Goal: Task Accomplishment & Management: Use online tool/utility

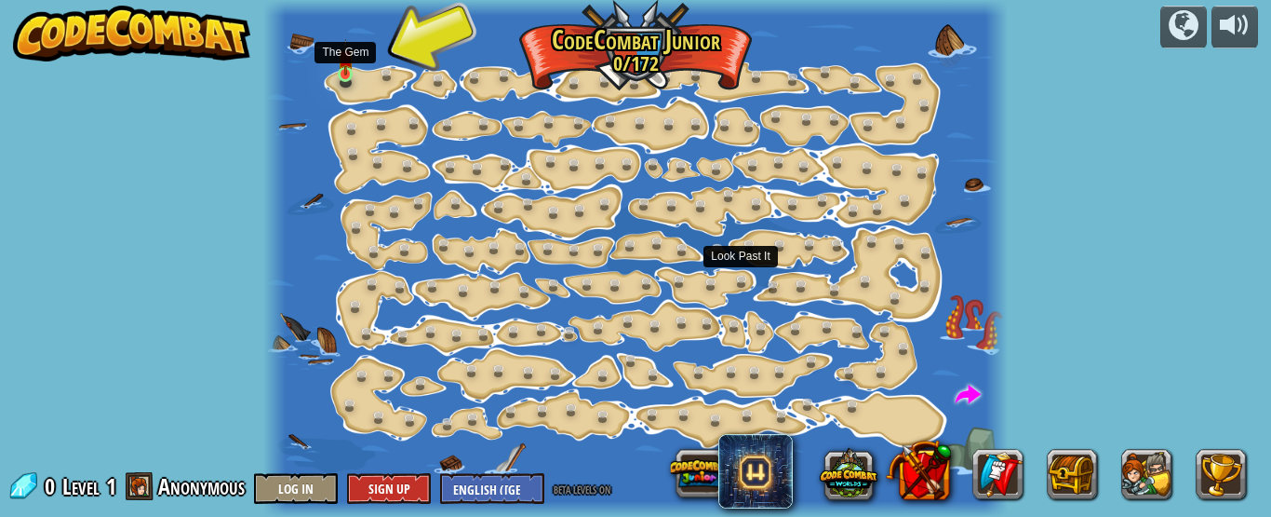
click at [338, 71] on img at bounding box center [346, 57] width 16 height 36
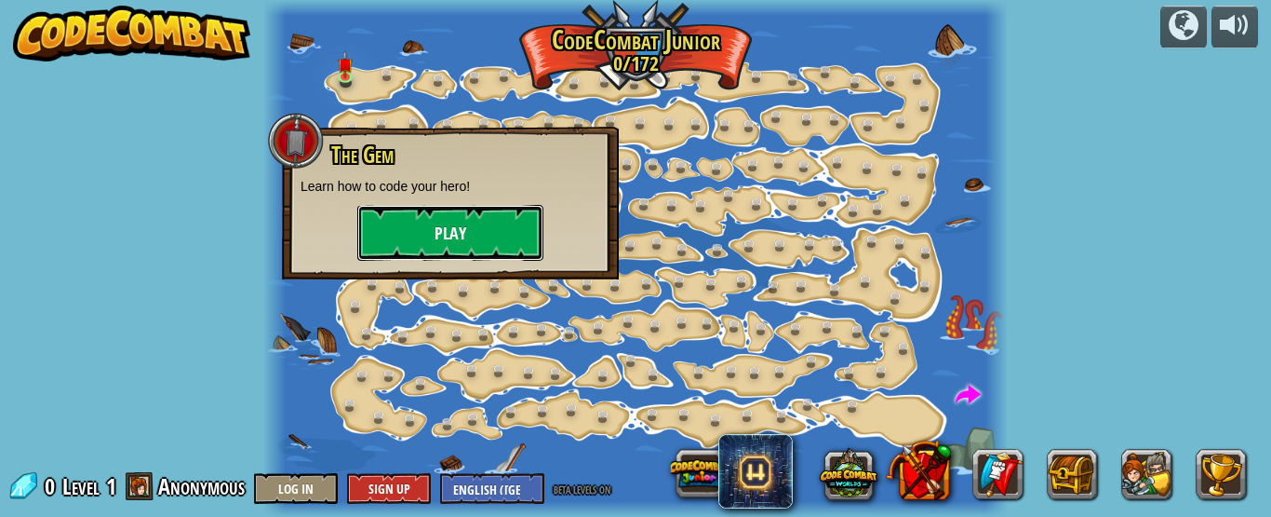
click at [440, 228] on button "Play" at bounding box center [450, 233] width 186 height 56
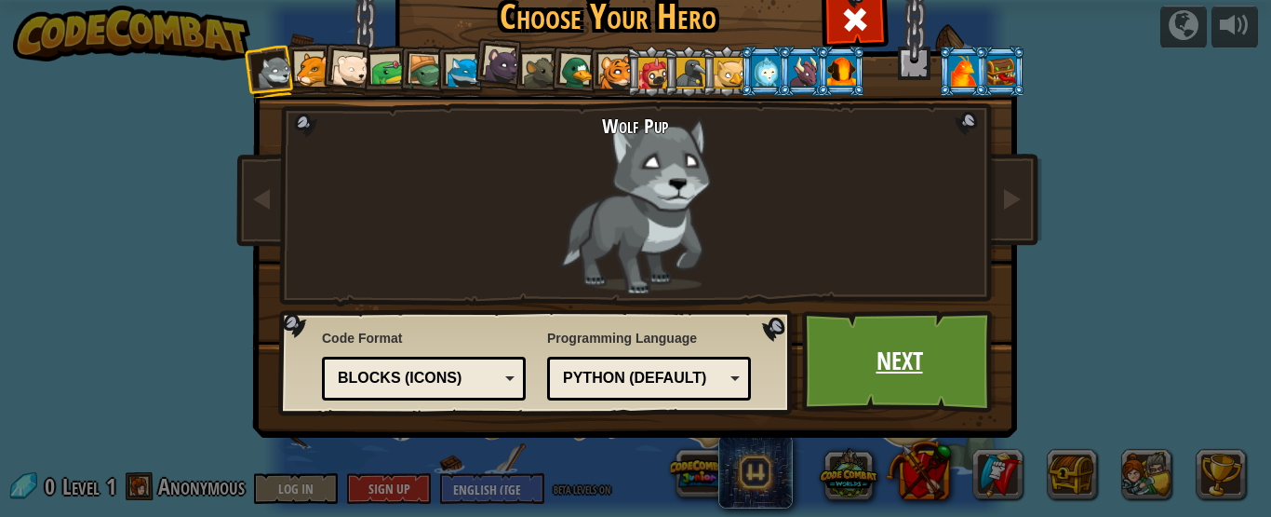
click at [908, 388] on link "Next" at bounding box center [899, 361] width 195 height 102
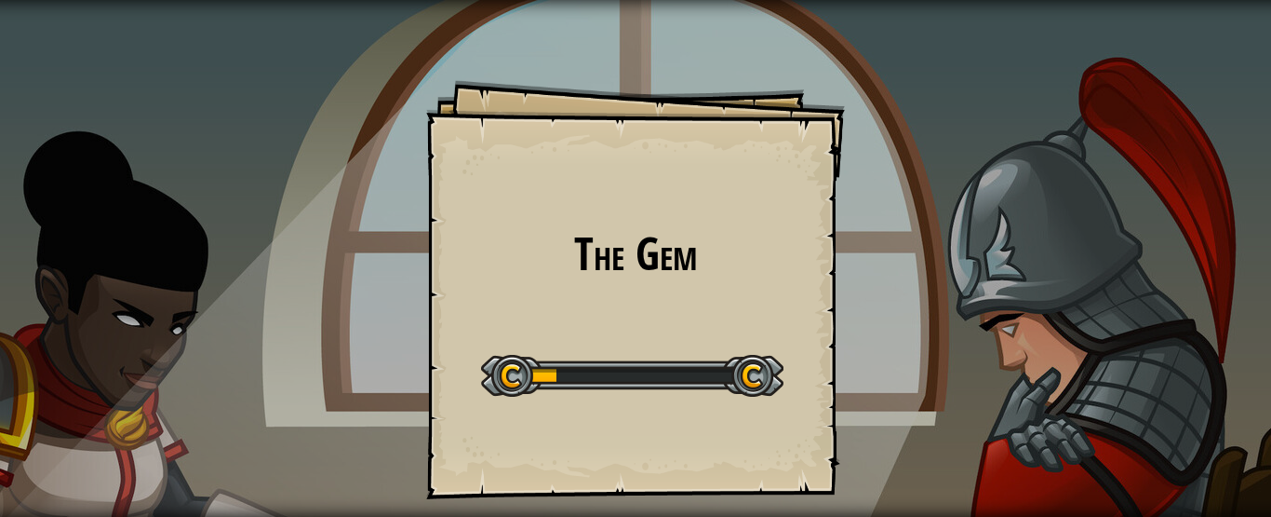
click at [908, 383] on div "The Gem Goals Start Level Error loading from server. Try refreshing the page. Y…" at bounding box center [635, 258] width 1271 height 517
click at [759, 365] on div at bounding box center [632, 376] width 302 height 42
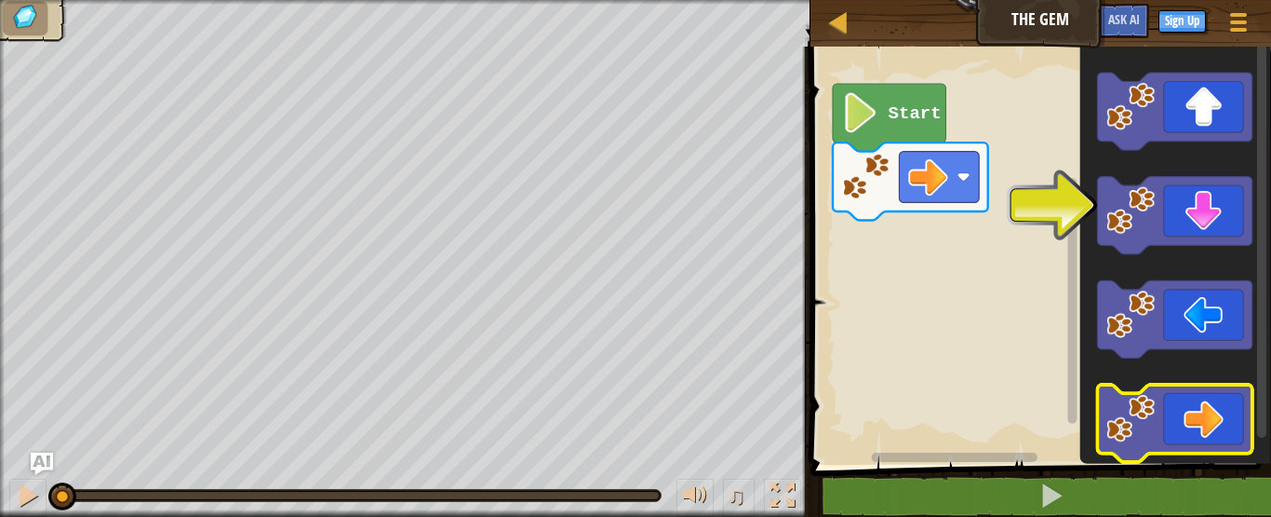
click at [1224, 445] on icon "Blockly Workspace" at bounding box center [1174, 423] width 155 height 77
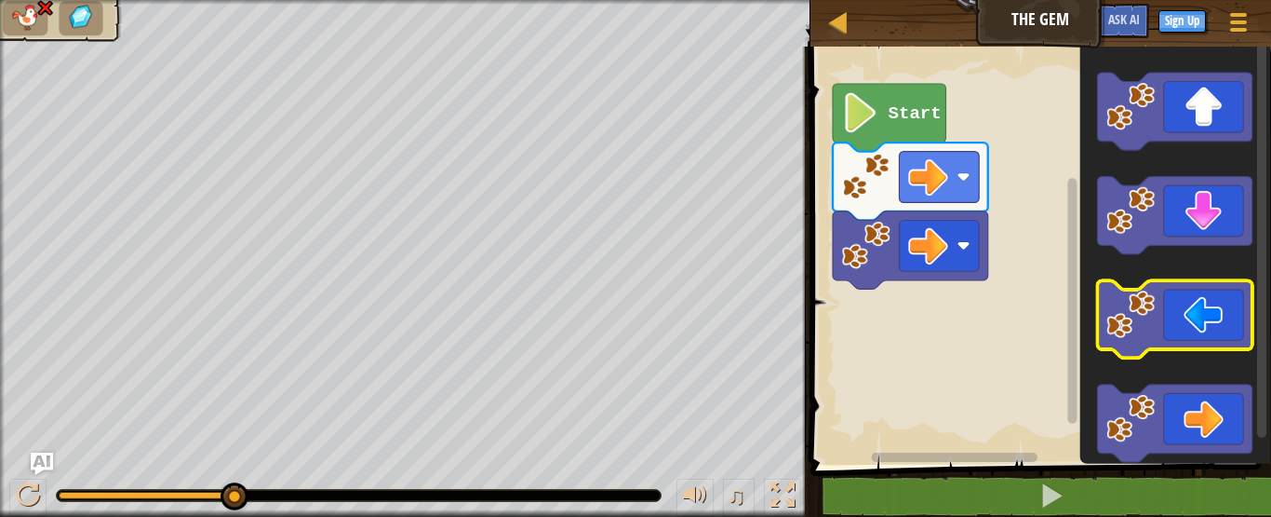
click at [1234, 288] on icon "Blockly Workspace" at bounding box center [1174, 319] width 155 height 77
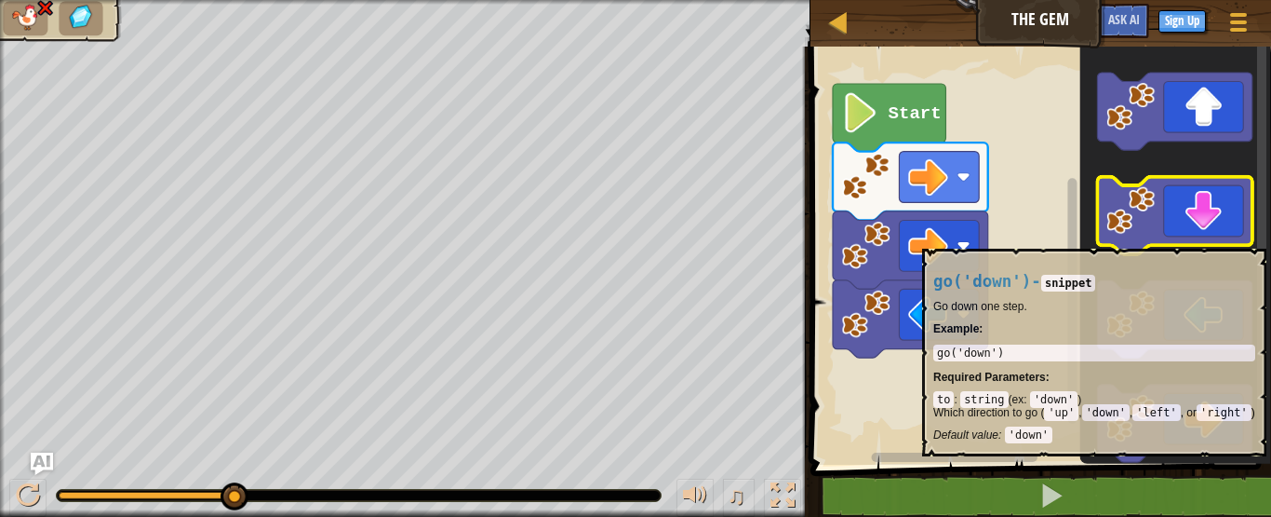
click at [1197, 239] on icon "Blockly Workspace" at bounding box center [1174, 215] width 155 height 77
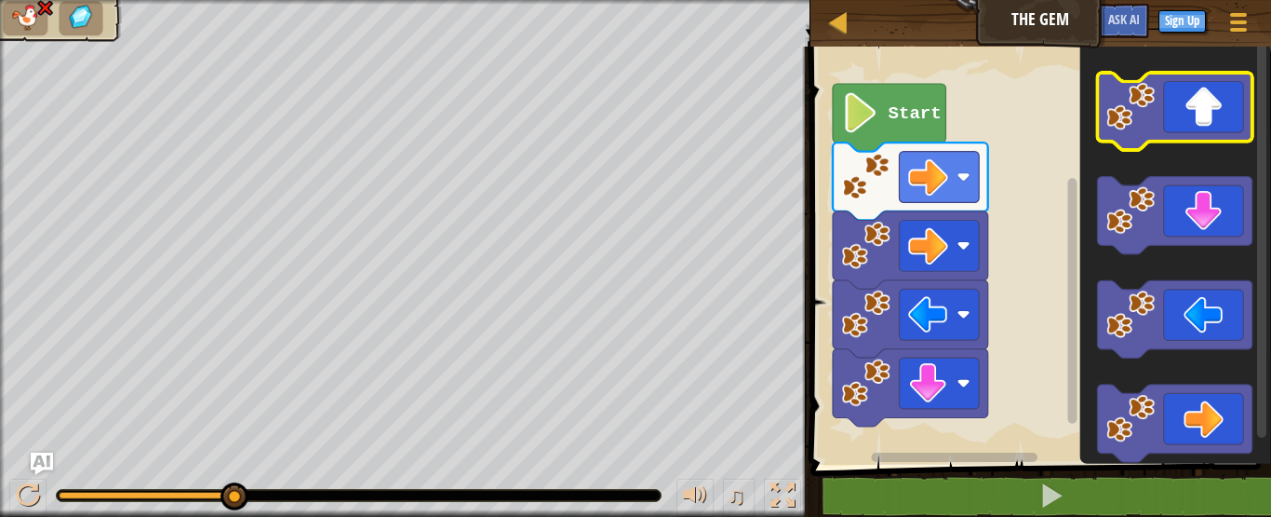
click at [1198, 117] on icon "Blockly Workspace" at bounding box center [1174, 111] width 155 height 77
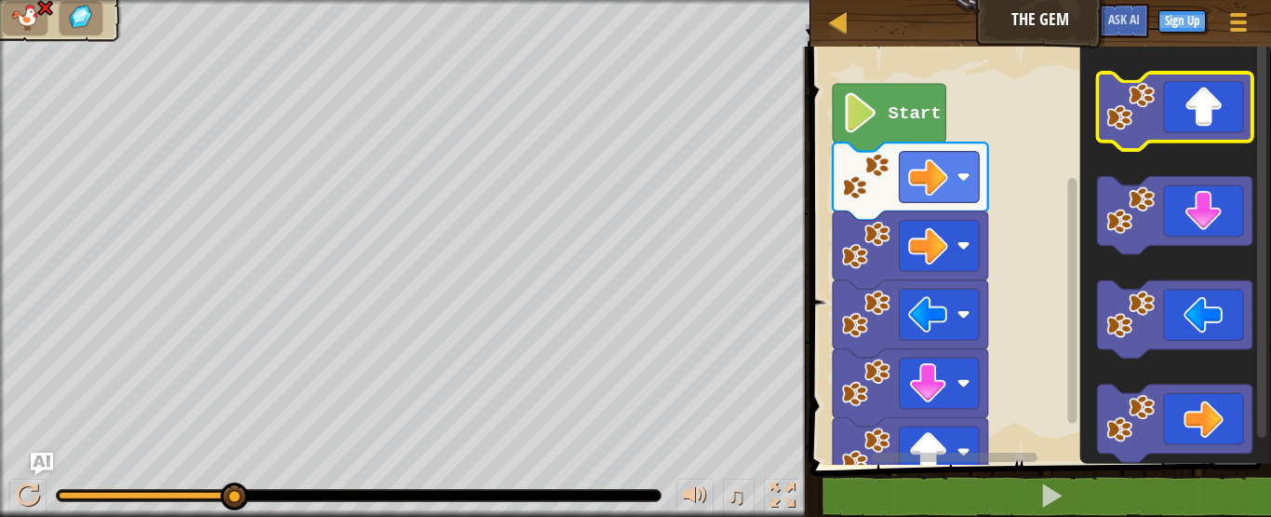
click at [1198, 117] on icon "Blockly Workspace" at bounding box center [1174, 111] width 155 height 77
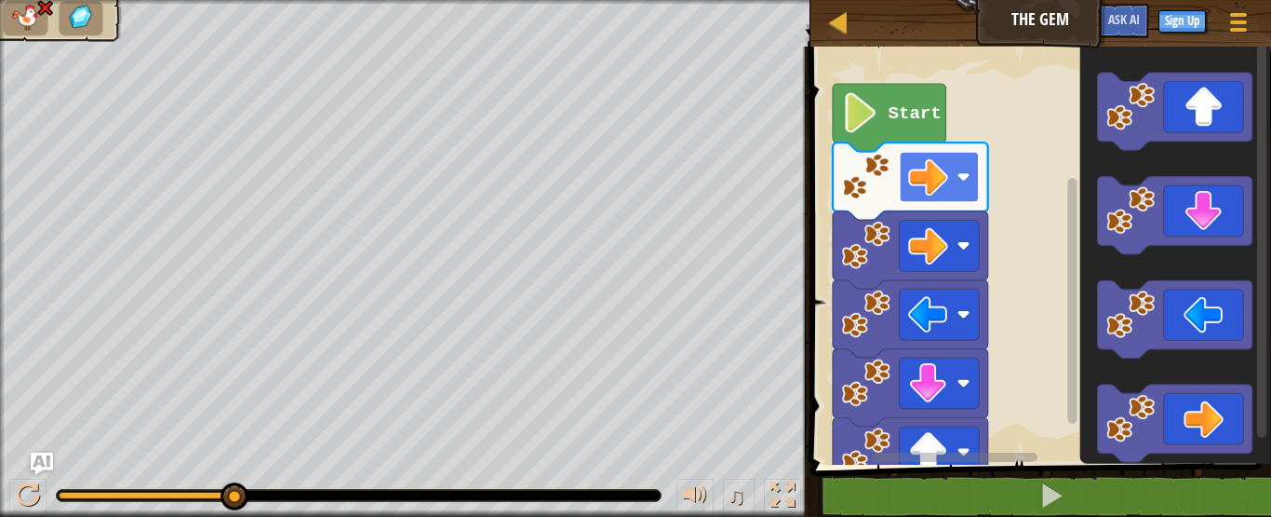
click at [956, 175] on rect "Blockly Workspace" at bounding box center [939, 177] width 80 height 51
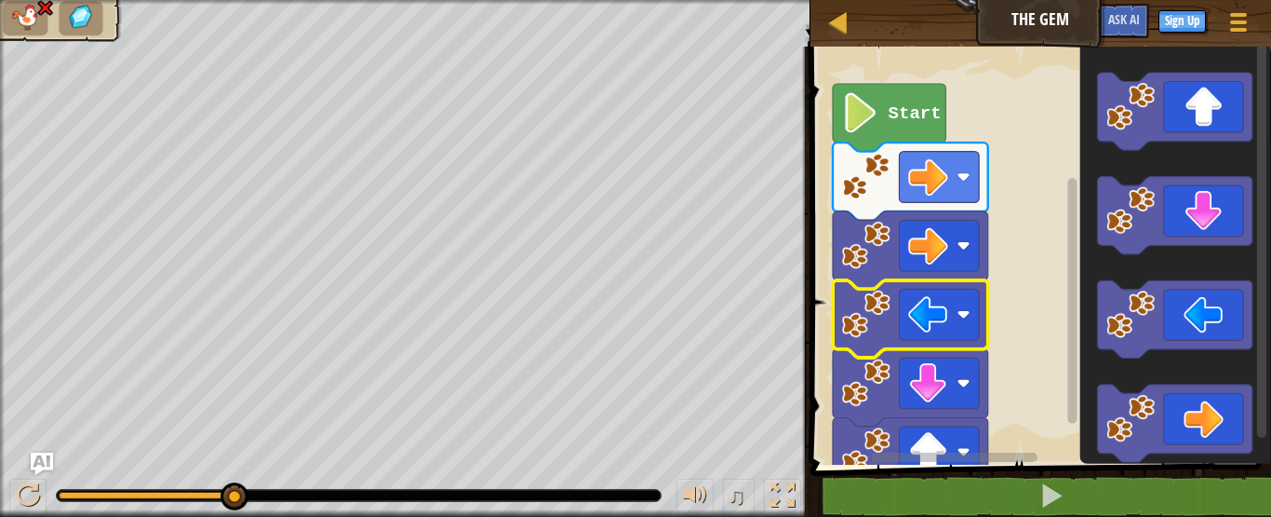
click at [884, 306] on image "Blockly Workspace" at bounding box center [865, 313] width 48 height 48
click at [914, 312] on image "Blockly Workspace" at bounding box center [928, 314] width 40 height 40
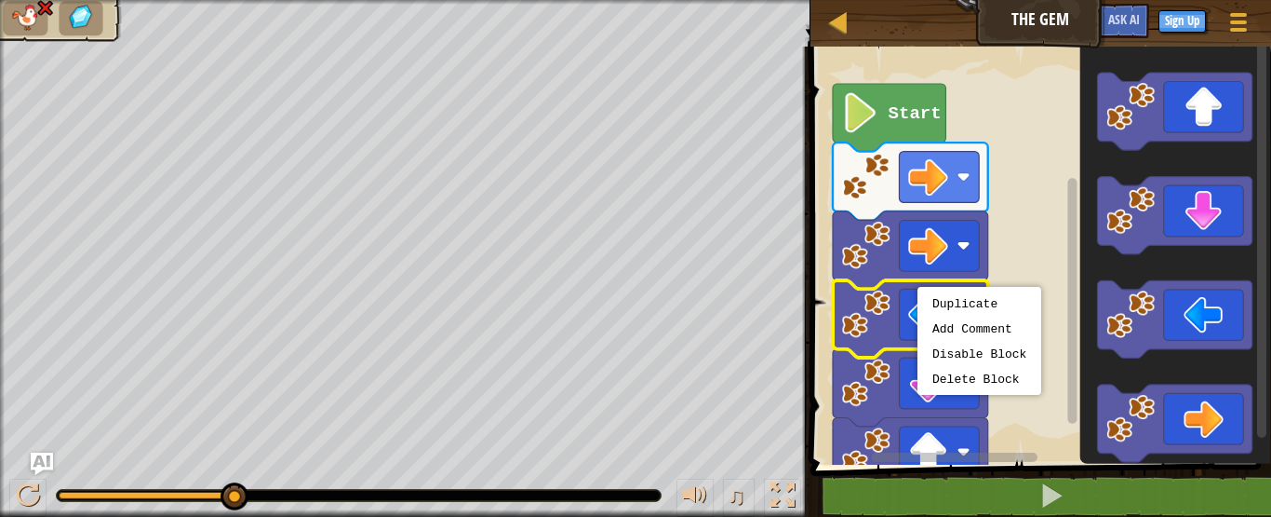
drag, startPoint x: 222, startPoint y: 490, endPoint x: 335, endPoint y: 475, distance: 113.6
click at [335, 475] on div "♫" at bounding box center [405, 491] width 811 height 56
click at [23, 493] on div at bounding box center [28, 495] width 24 height 24
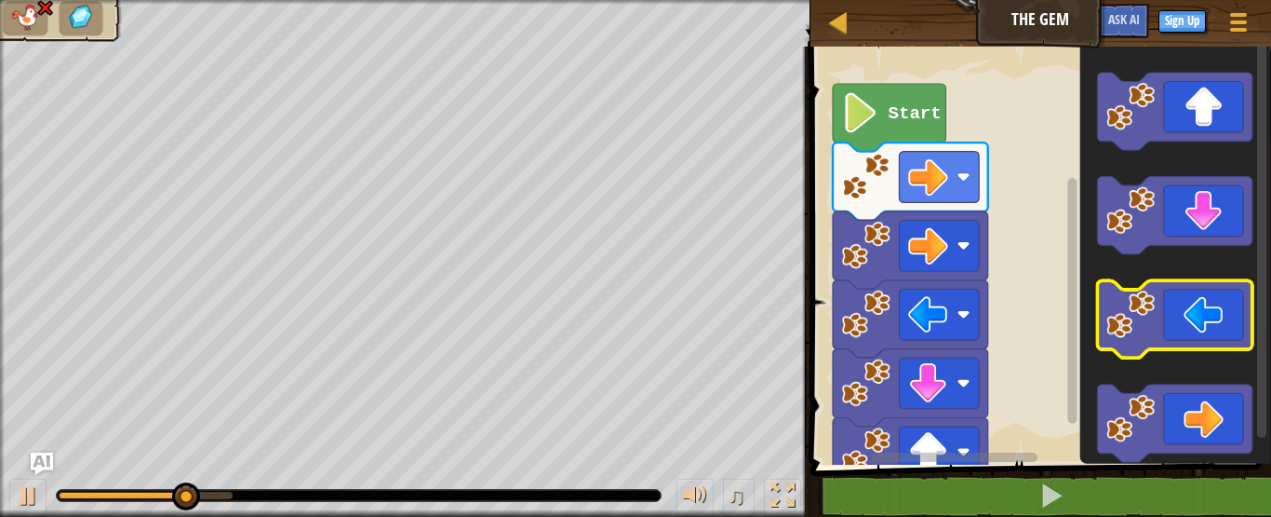
click at [1182, 343] on icon "Blockly Workspace" at bounding box center [1174, 319] width 155 height 77
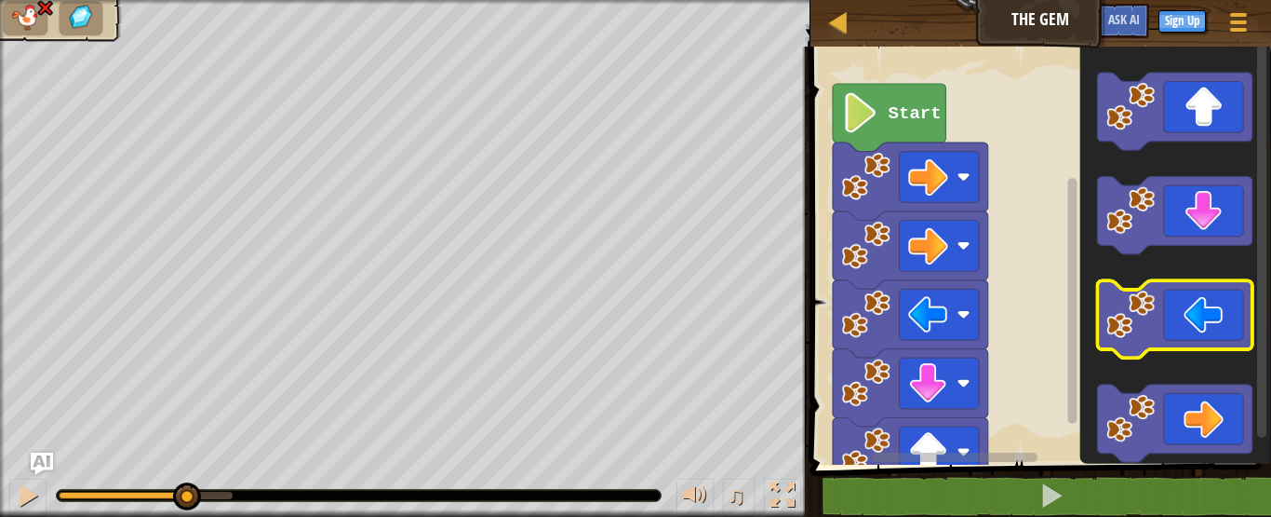
click at [1182, 343] on icon "Blockly Workspace" at bounding box center [1174, 319] width 155 height 77
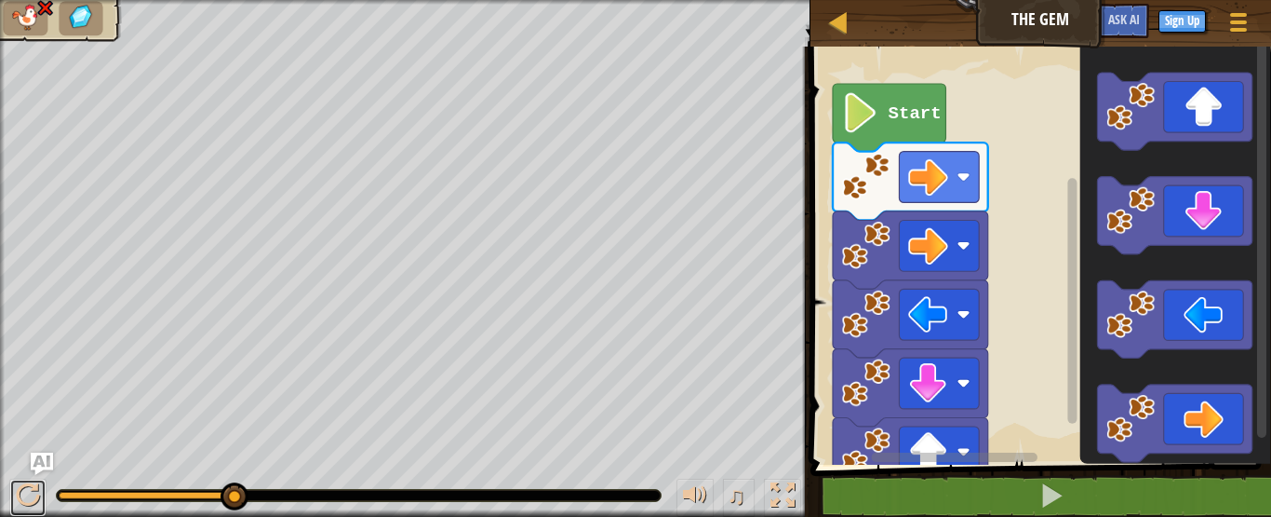
click at [763, 216] on div "♫ Wolf Pup" at bounding box center [635, 258] width 1271 height 517
click at [30, 501] on div at bounding box center [28, 495] width 24 height 24
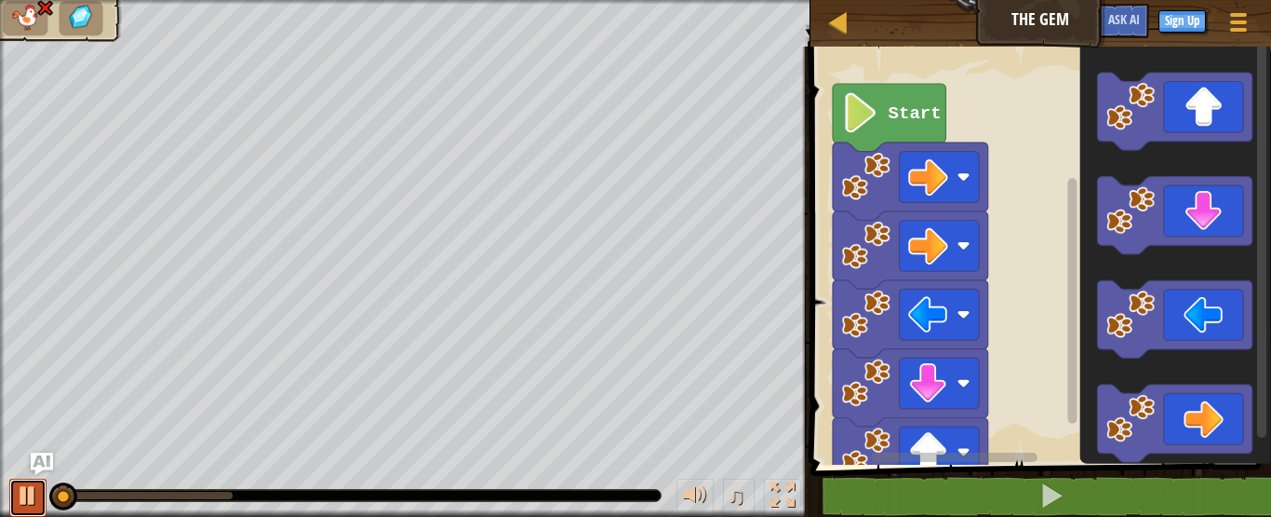
click at [30, 501] on button at bounding box center [27, 497] width 37 height 38
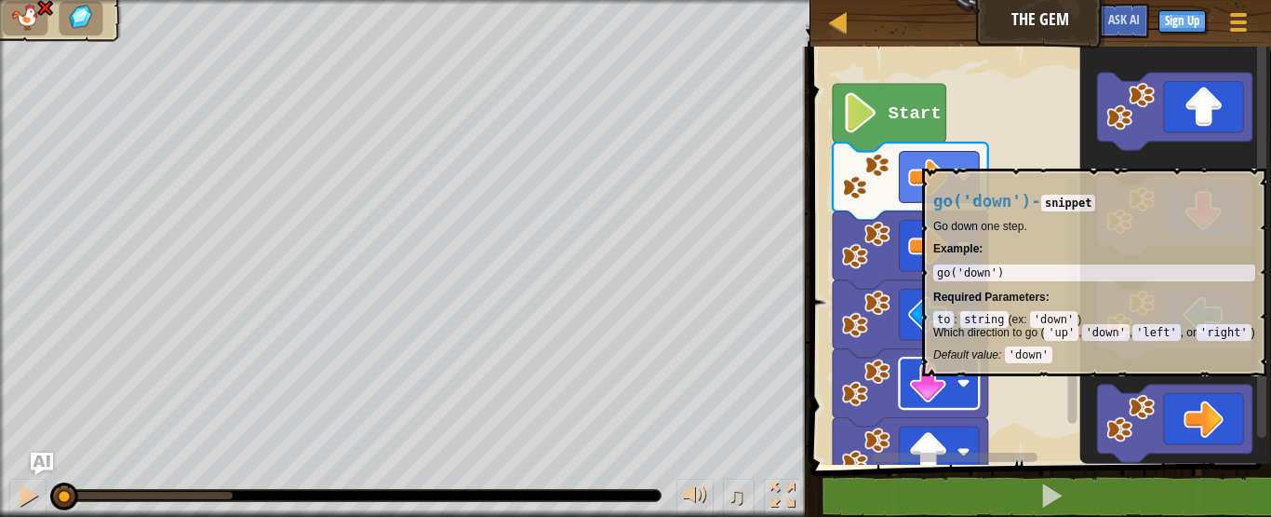
click at [943, 386] on image "Blockly Workspace" at bounding box center [928, 383] width 40 height 40
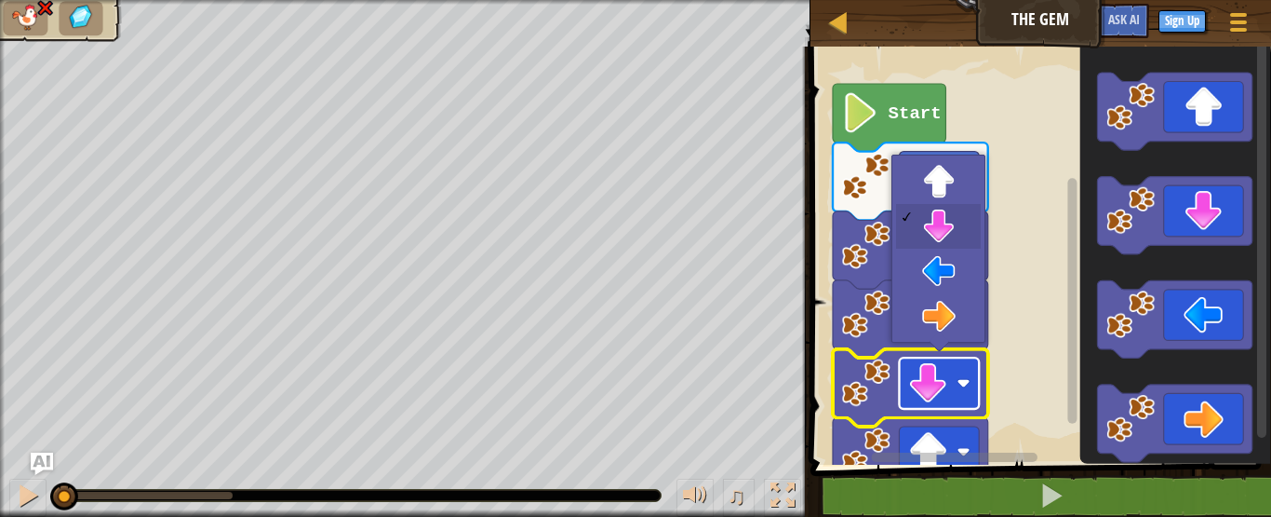
click at [941, 383] on image "Blockly Workspace" at bounding box center [928, 383] width 40 height 40
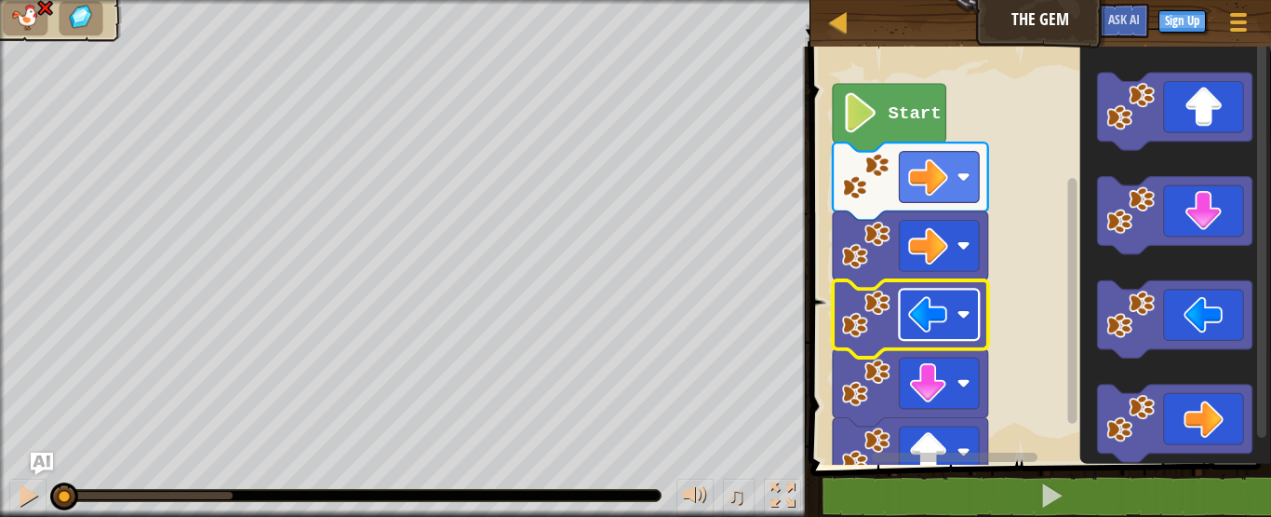
click at [937, 320] on image "Blockly Workspace" at bounding box center [928, 314] width 40 height 40
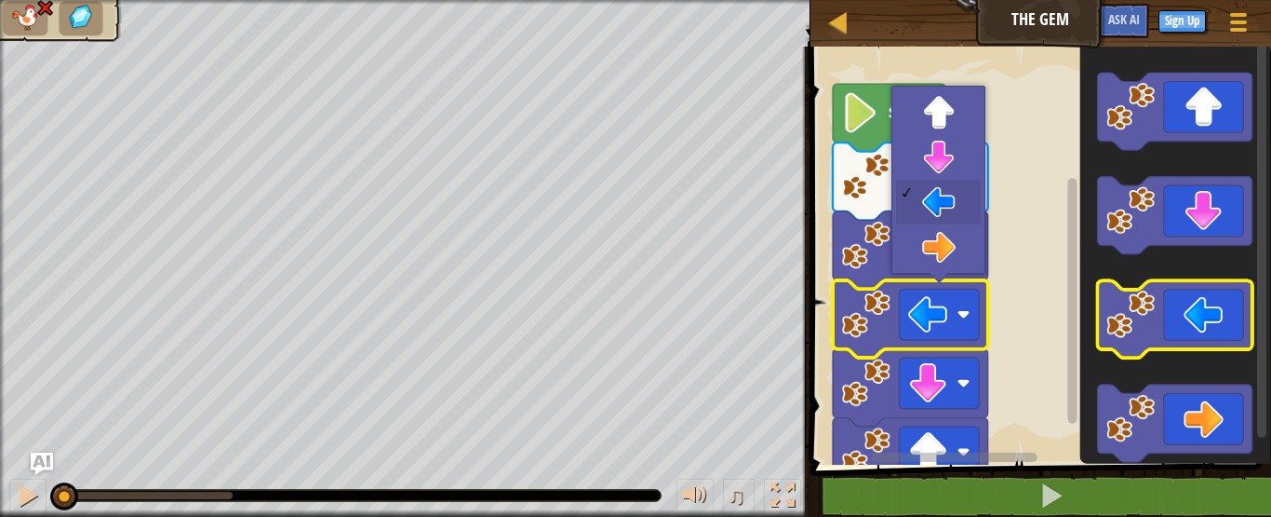
click at [1203, 306] on icon "Blockly Workspace" at bounding box center [1174, 319] width 155 height 77
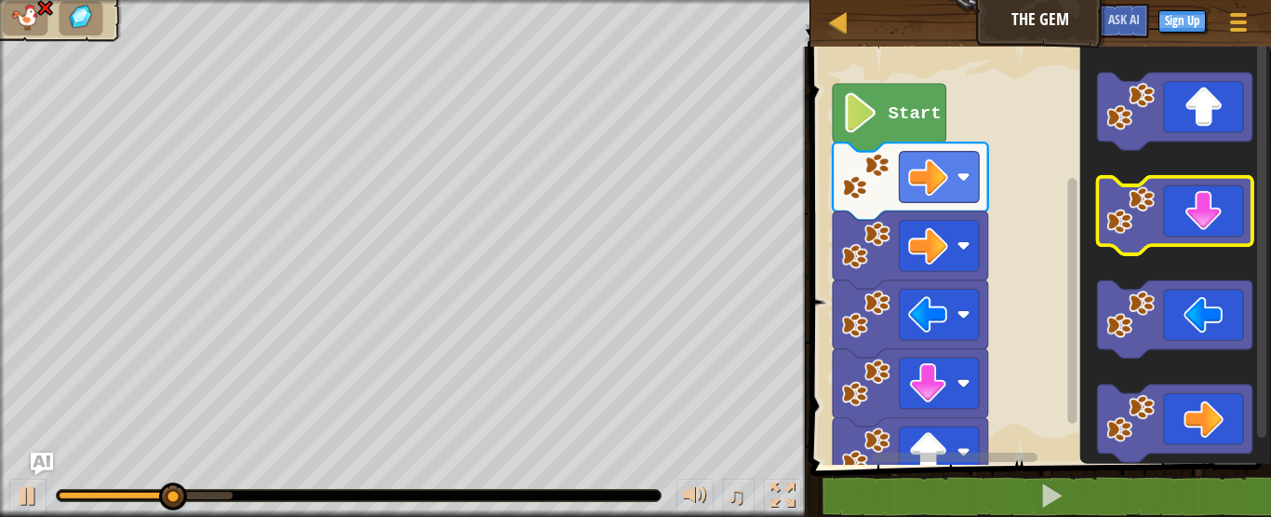
click at [1219, 210] on icon "Blockly Workspace" at bounding box center [1174, 215] width 155 height 77
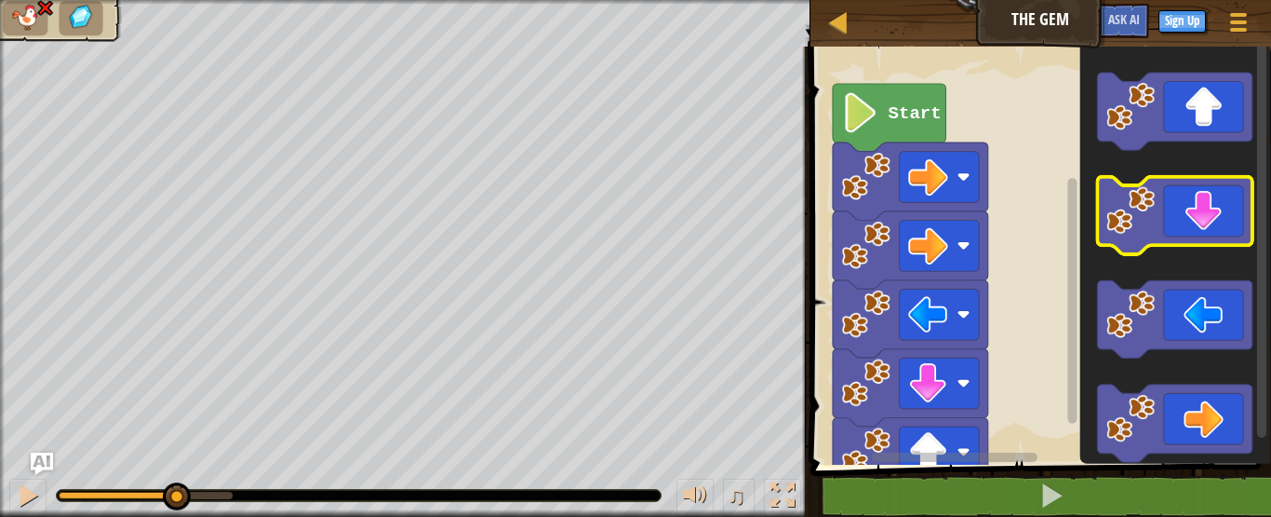
click at [1219, 210] on icon "Blockly Workspace" at bounding box center [1174, 215] width 155 height 77
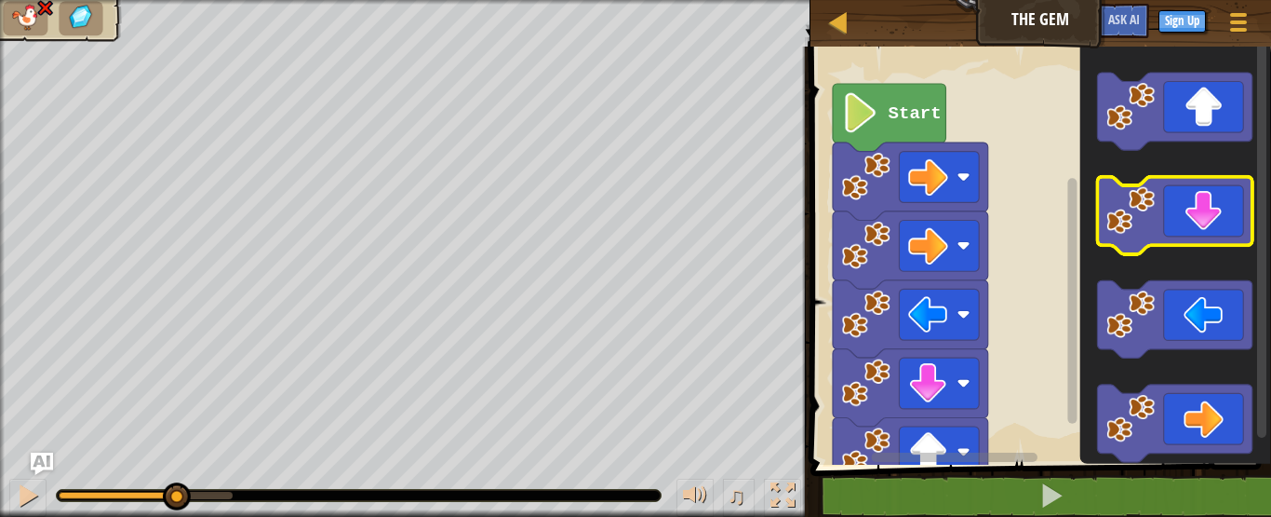
click at [1219, 210] on icon "Blockly Workspace" at bounding box center [1174, 215] width 155 height 77
click at [1219, 209] on icon "Blockly Workspace" at bounding box center [1174, 215] width 155 height 77
click at [1219, 210] on icon "Blockly Workspace" at bounding box center [1174, 215] width 155 height 77
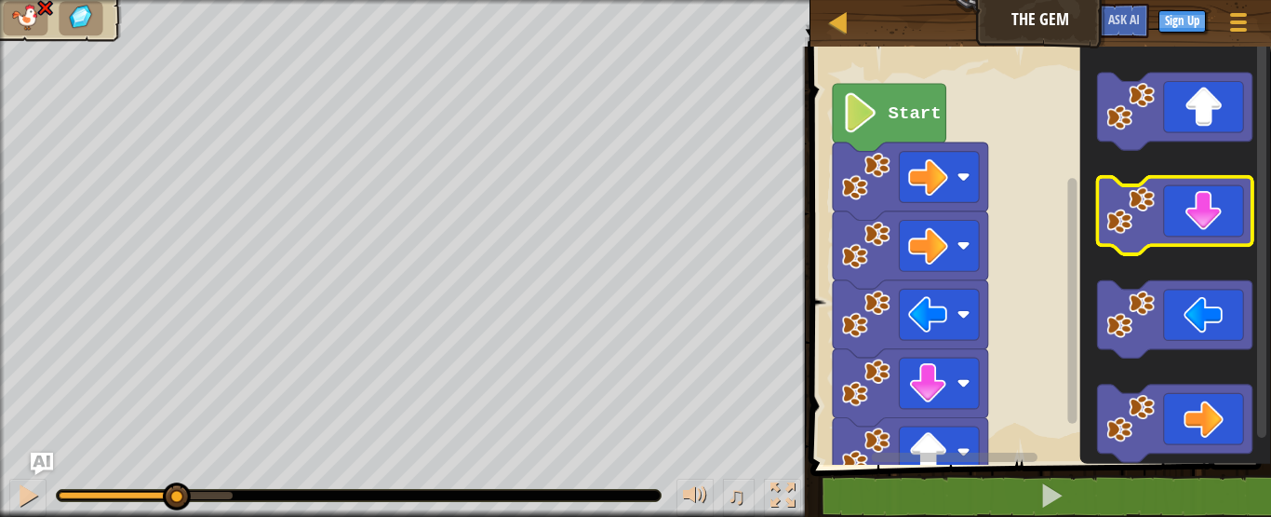
click at [1219, 210] on icon "Blockly Workspace" at bounding box center [1174, 215] width 155 height 77
